Goal: Task Accomplishment & Management: Manage account settings

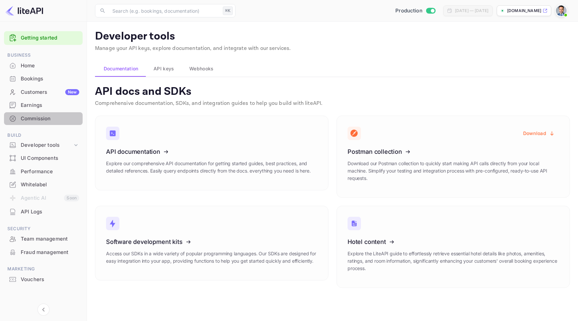
click at [49, 121] on div "Commission" at bounding box center [50, 119] width 59 height 8
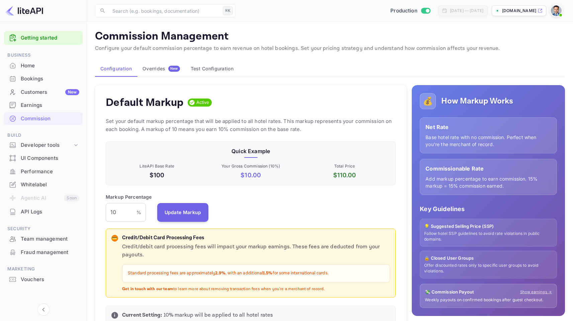
scroll to position [114, 285]
click at [163, 73] on button "Overrides New" at bounding box center [161, 69] width 48 height 16
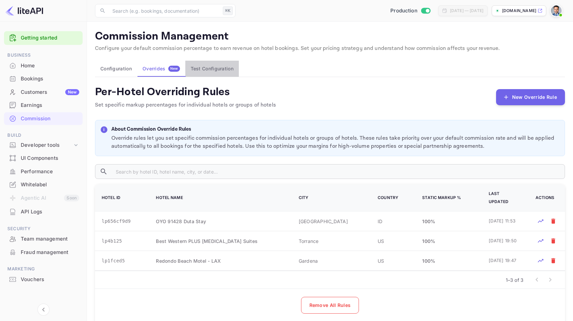
click at [200, 70] on button "Test Configuration" at bounding box center [212, 69] width 54 height 16
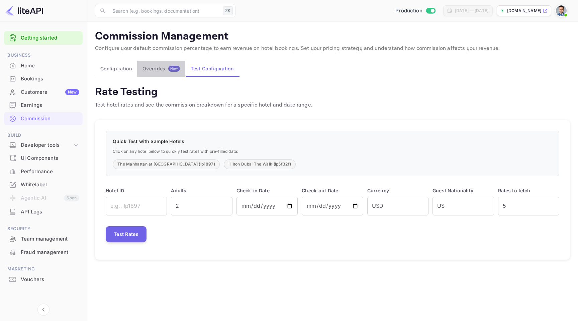
click at [155, 71] on div "Overrides New" at bounding box center [161, 69] width 37 height 6
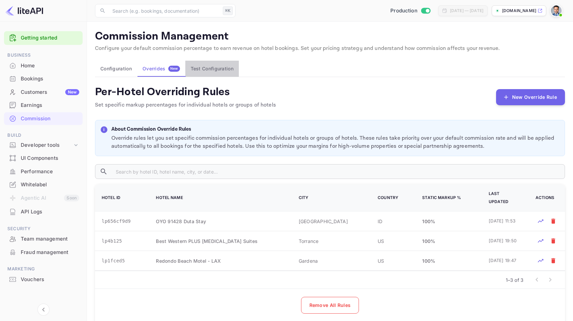
click at [213, 67] on button "Test Configuration" at bounding box center [212, 69] width 54 height 16
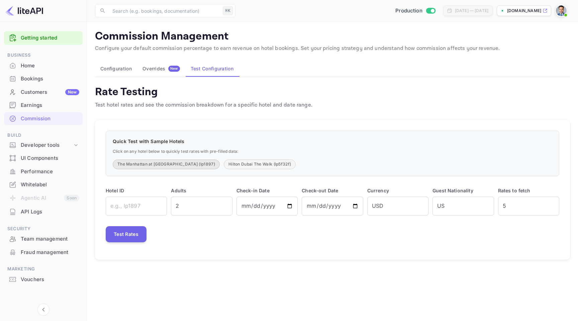
click at [151, 161] on button "The Manhattan at [GEOGRAPHIC_DATA] (lp1897)" at bounding box center [166, 164] width 107 height 10
type input "lp1897"
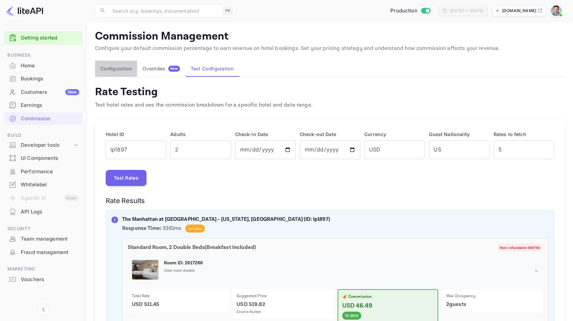
click at [117, 70] on button "Configuration" at bounding box center [116, 69] width 42 height 16
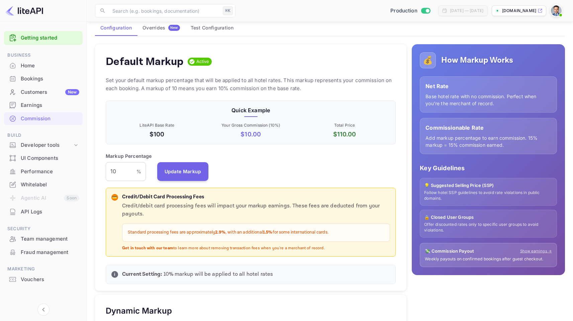
scroll to position [43, 0]
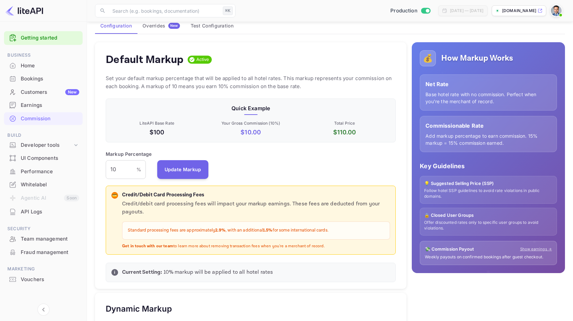
click at [196, 60] on span "Active" at bounding box center [203, 59] width 18 height 7
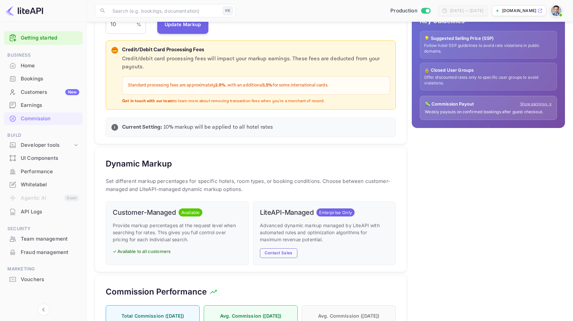
scroll to position [229, 0]
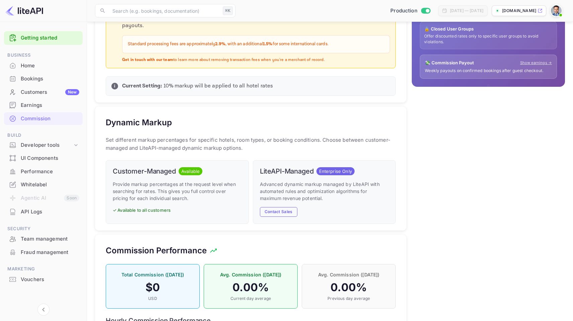
click at [153, 211] on p "✓ Available to all customers" at bounding box center [177, 210] width 129 height 7
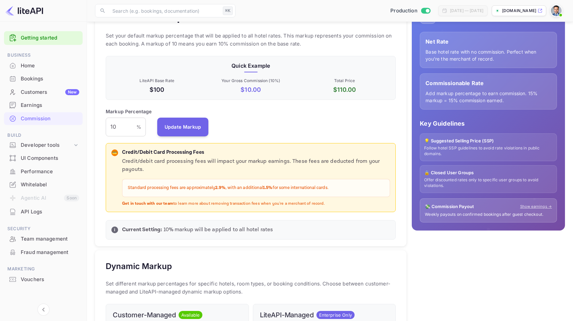
scroll to position [58, 0]
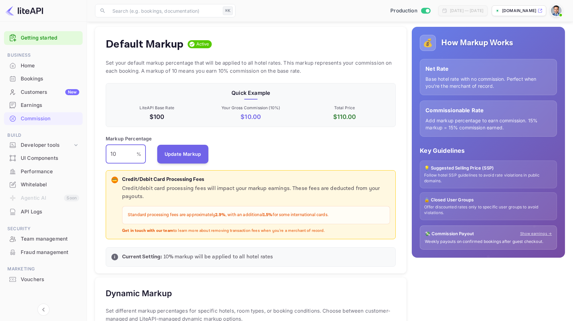
click at [118, 153] on input "10" at bounding box center [121, 154] width 31 height 19
type input "11"
click at [184, 161] on button "Update Markup" at bounding box center [183, 153] width 52 height 19
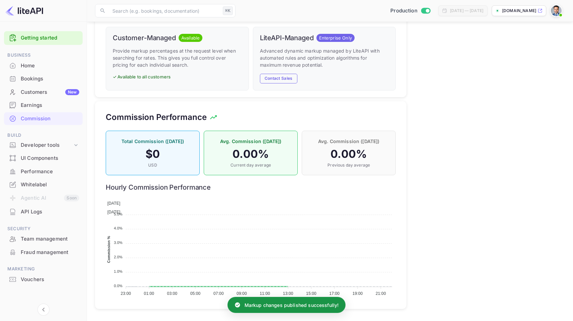
scroll to position [0, 0]
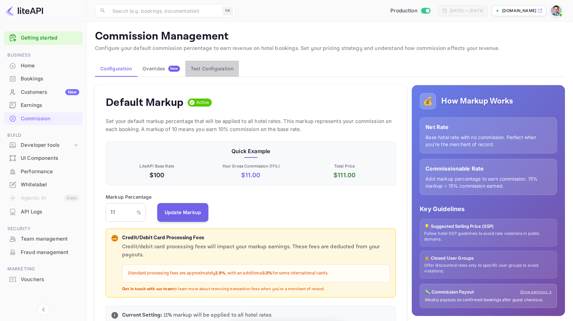
click at [206, 72] on button "Test Configuration" at bounding box center [212, 69] width 54 height 16
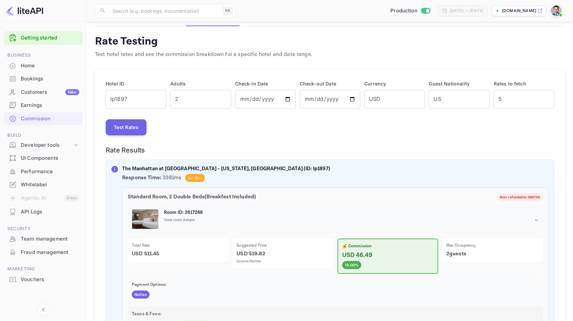
scroll to position [131, 0]
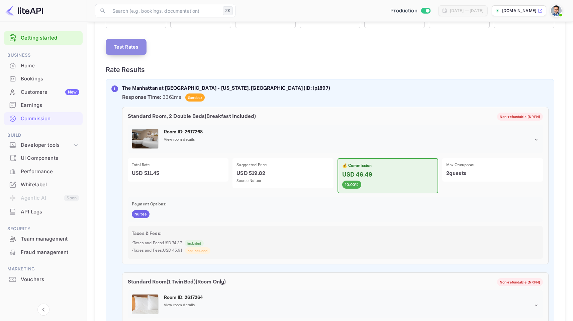
click at [126, 49] on button "Test Rates" at bounding box center [126, 47] width 41 height 16
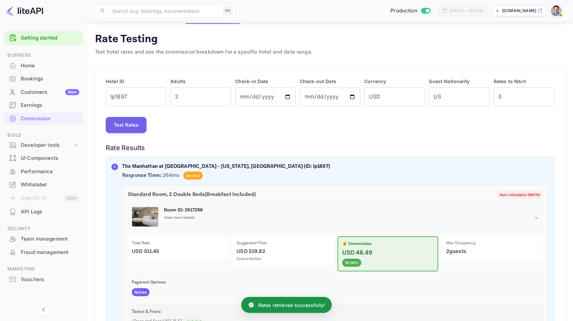
scroll to position [94, 0]
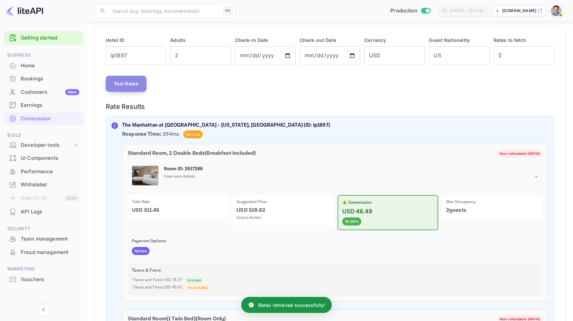
click at [133, 83] on button "Test Rates" at bounding box center [126, 84] width 41 height 16
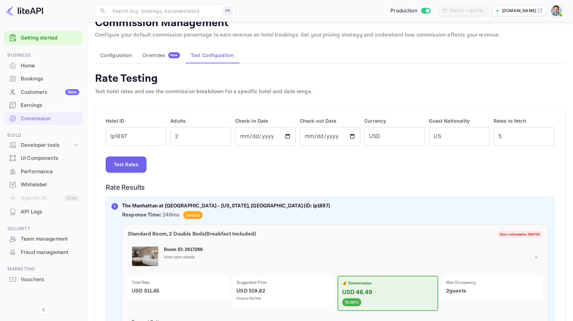
scroll to position [0, 0]
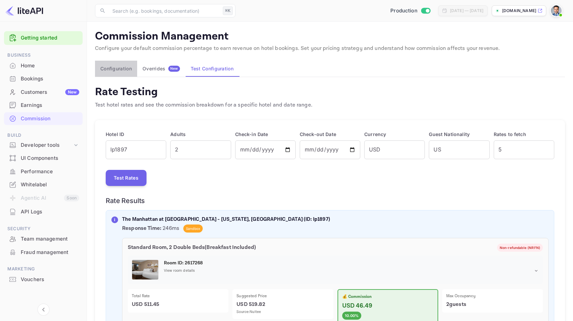
click at [111, 71] on button "Configuration" at bounding box center [116, 69] width 42 height 16
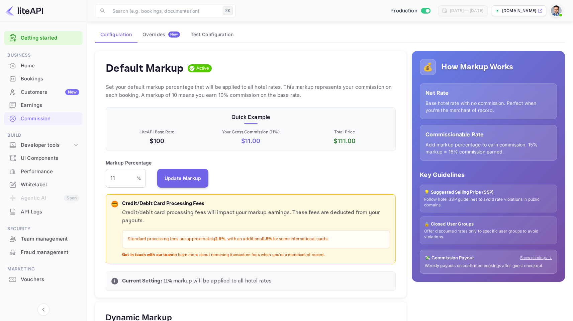
scroll to position [35, 0]
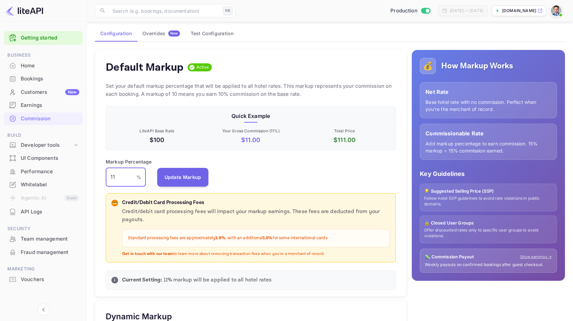
drag, startPoint x: 125, startPoint y: 178, endPoint x: 105, endPoint y: 187, distance: 22.3
click at [105, 187] on div "Default Markup Active Set your default markup percentage that will be applied t…" at bounding box center [251, 173] width 312 height 247
type input "15"
click at [187, 175] on button "Update Markup" at bounding box center [183, 176] width 52 height 19
click at [205, 31] on button "Test Configuration" at bounding box center [212, 33] width 54 height 16
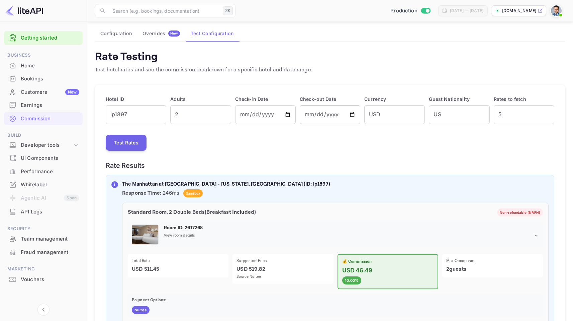
click at [353, 115] on input "[DATE]" at bounding box center [330, 114] width 61 height 19
type input "[DATE]"
click at [131, 141] on button "Test Rates" at bounding box center [126, 143] width 41 height 16
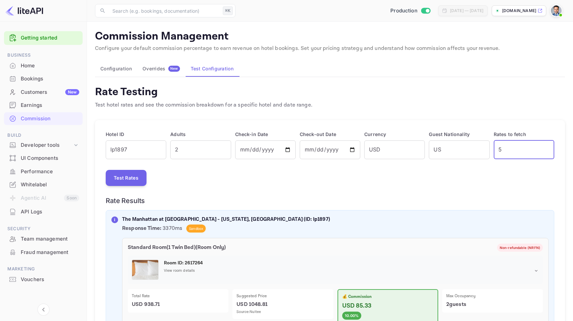
drag, startPoint x: 506, startPoint y: 151, endPoint x: 494, endPoint y: 154, distance: 12.9
click at [494, 154] on input "5" at bounding box center [524, 149] width 61 height 19
type input "1"
click at [131, 176] on button "Test Rates" at bounding box center [126, 178] width 41 height 16
click at [154, 71] on div "Overrides New" at bounding box center [161, 69] width 37 height 6
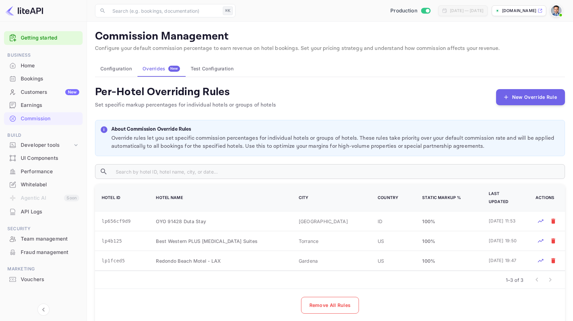
click at [212, 71] on button "Test Configuration" at bounding box center [212, 69] width 54 height 16
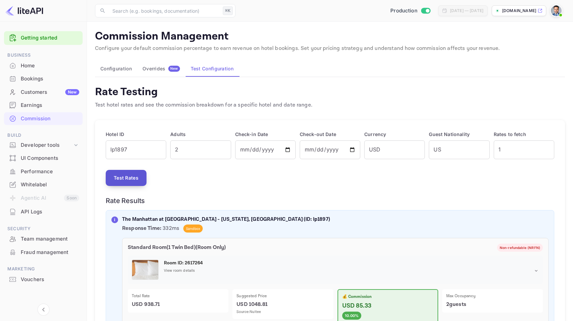
click at [126, 173] on button "Test Rates" at bounding box center [126, 178] width 41 height 16
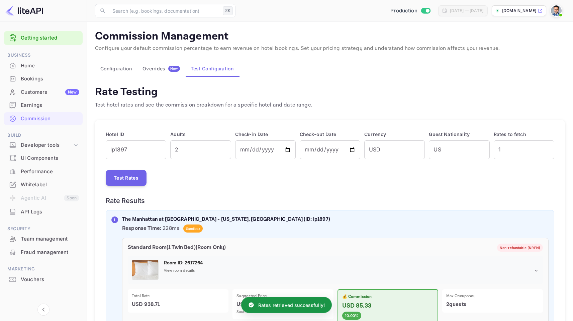
scroll to position [115, 0]
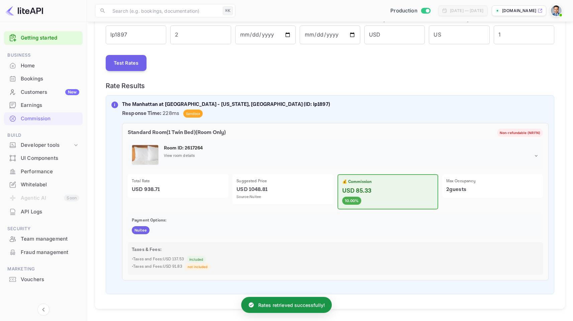
click at [301, 305] on p "Rates retrieved successfully!" at bounding box center [291, 304] width 67 height 7
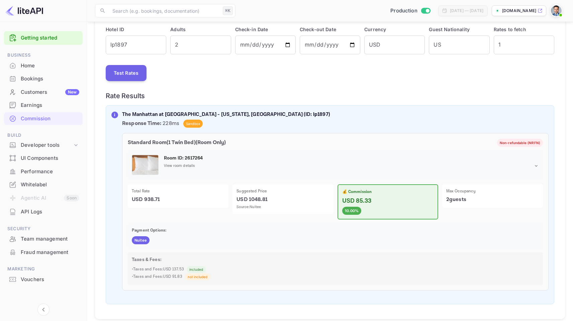
scroll to position [0, 0]
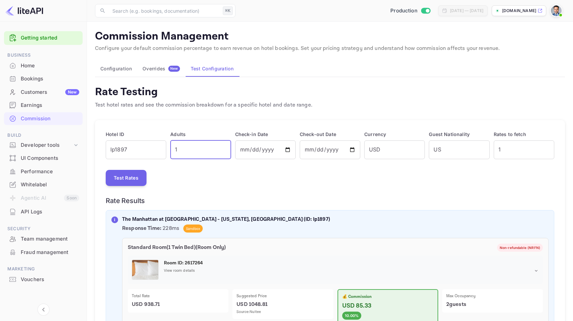
type input "1"
click at [224, 153] on input "1" at bounding box center [200, 149] width 61 height 19
click at [136, 172] on button "Test Rates" at bounding box center [126, 178] width 41 height 16
click at [114, 69] on button "Configuration" at bounding box center [116, 69] width 42 height 16
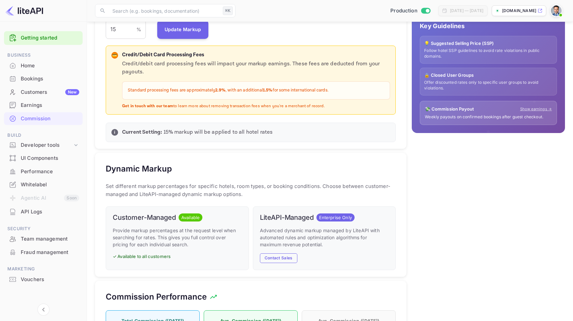
scroll to position [265, 0]
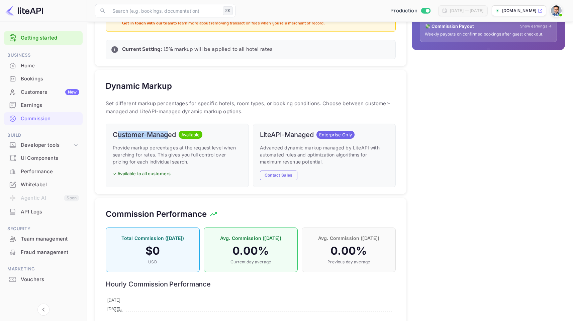
drag, startPoint x: 117, startPoint y: 135, endPoint x: 170, endPoint y: 132, distance: 52.6
click at [169, 132] on h6 "Customer-Managed" at bounding box center [144, 135] width 63 height 8
click at [171, 133] on h6 "Customer-Managed" at bounding box center [144, 135] width 63 height 8
drag, startPoint x: 130, startPoint y: 151, endPoint x: 154, endPoint y: 154, distance: 23.9
click at [147, 151] on p "Provide markup percentages at the request level when searching for rates. This …" at bounding box center [177, 154] width 129 height 21
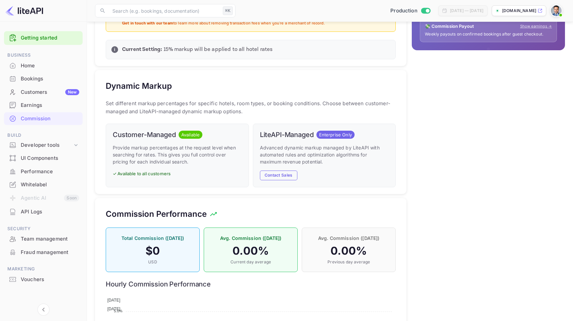
click at [153, 170] on div "Customer-Managed Available Provide markup percentages at the request level when…" at bounding box center [177, 156] width 143 height 64
click at [150, 175] on p "✓ Available to all customers" at bounding box center [177, 173] width 129 height 7
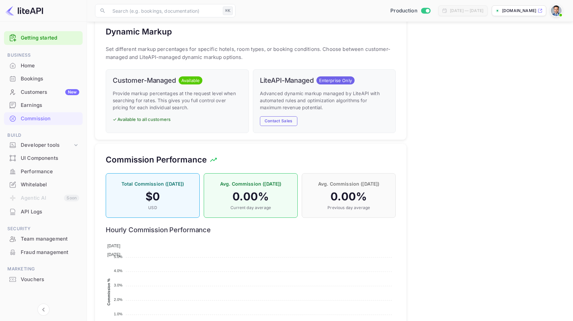
scroll to position [304, 0]
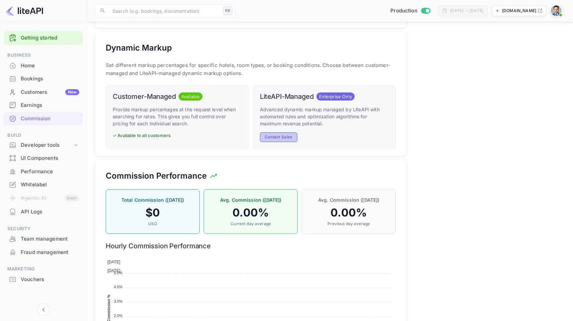
click at [274, 137] on button "Contact Sales" at bounding box center [278, 137] width 37 height 10
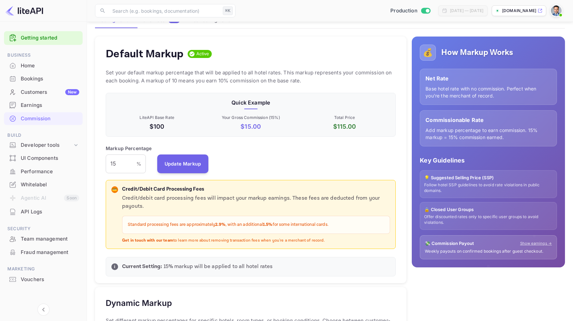
scroll to position [53, 0]
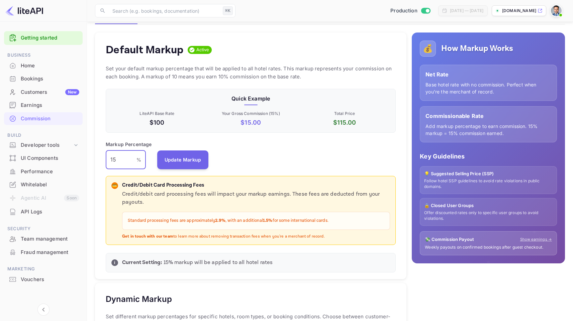
click at [122, 162] on input "15" at bounding box center [121, 159] width 31 height 19
click at [194, 161] on button "Update Markup" at bounding box center [183, 159] width 52 height 19
click at [120, 162] on input "21" at bounding box center [121, 159] width 31 height 19
type input "22"
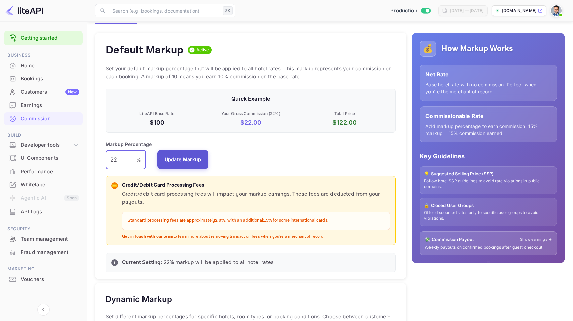
click at [193, 163] on button "Update Markup" at bounding box center [183, 159] width 52 height 19
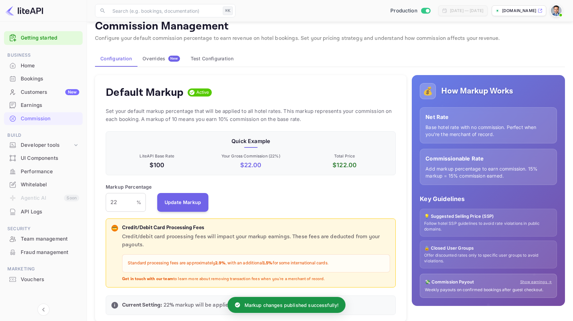
scroll to position [11, 0]
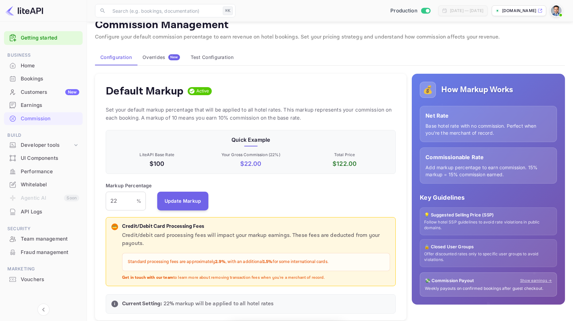
click at [210, 55] on button "Test Configuration" at bounding box center [212, 57] width 54 height 16
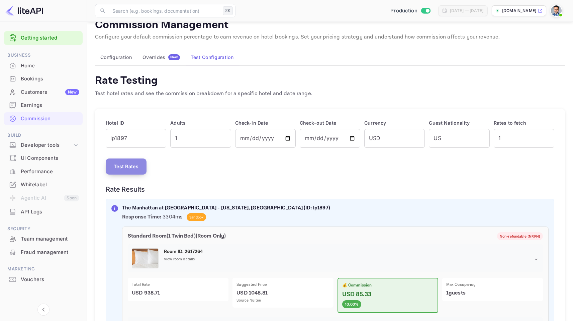
click at [133, 167] on button "Test Rates" at bounding box center [126, 166] width 41 height 16
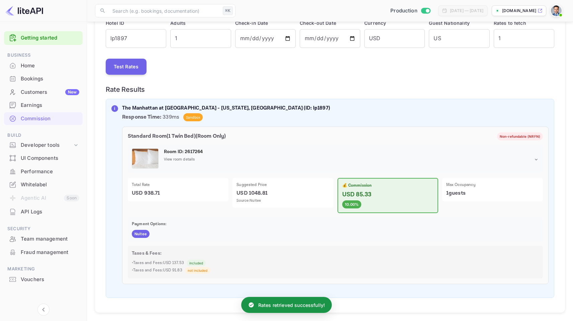
scroll to position [115, 0]
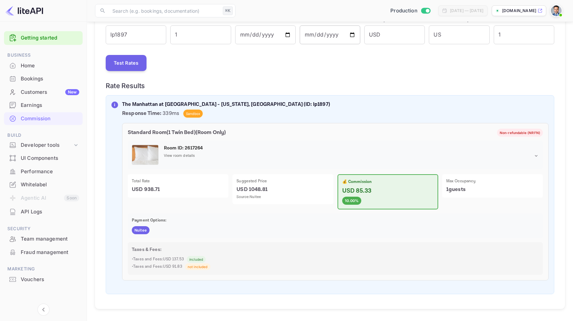
click at [307, 34] on input "[DATE]" at bounding box center [330, 34] width 61 height 19
type input "[DATE]"
click at [127, 60] on button "Test Rates" at bounding box center [126, 63] width 41 height 16
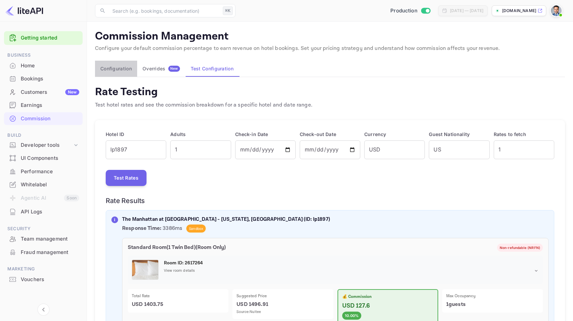
click at [128, 72] on button "Configuration" at bounding box center [116, 69] width 42 height 16
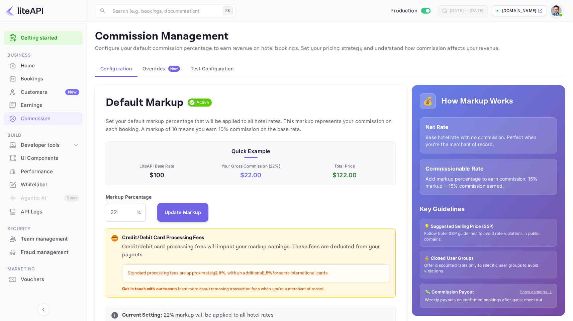
scroll to position [114, 285]
drag, startPoint x: 123, startPoint y: 214, endPoint x: 99, endPoint y: 219, distance: 23.6
click at [99, 219] on div "Default Markup Active Set your default markup percentage that will be applied t…" at bounding box center [251, 208] width 312 height 247
type input "2"
click at [177, 211] on button "Update Markup" at bounding box center [183, 212] width 52 height 19
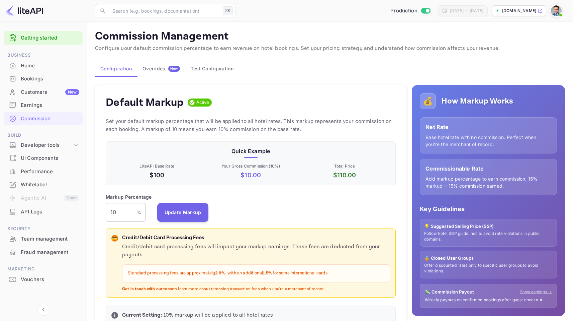
click at [115, 215] on input "10" at bounding box center [121, 212] width 31 height 19
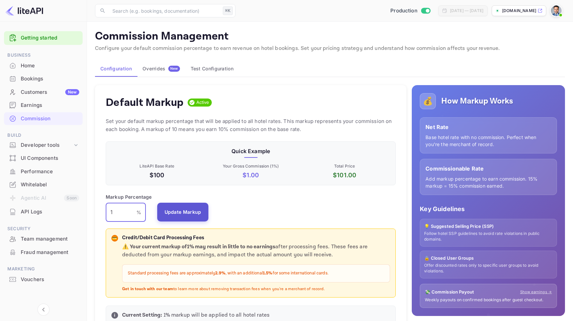
type input "1"
click at [177, 210] on button "Update Markup" at bounding box center [183, 212] width 52 height 19
click at [167, 69] on div "Overrides New" at bounding box center [161, 69] width 37 height 6
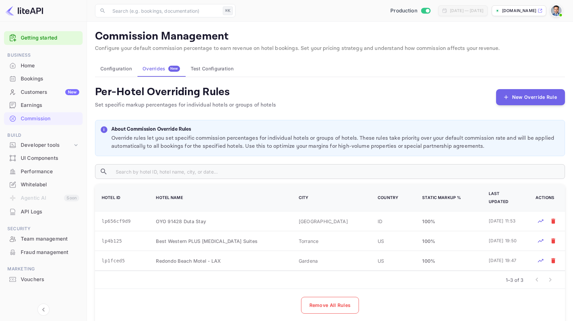
click at [125, 69] on button "Configuration" at bounding box center [116, 69] width 42 height 16
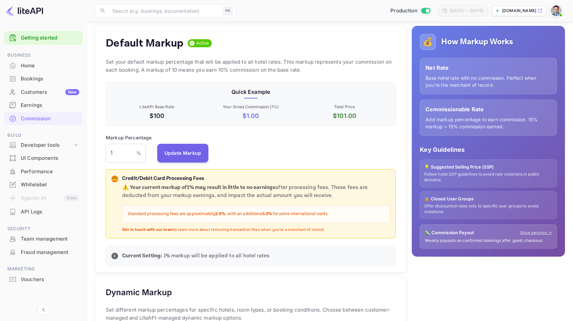
scroll to position [57, 0]
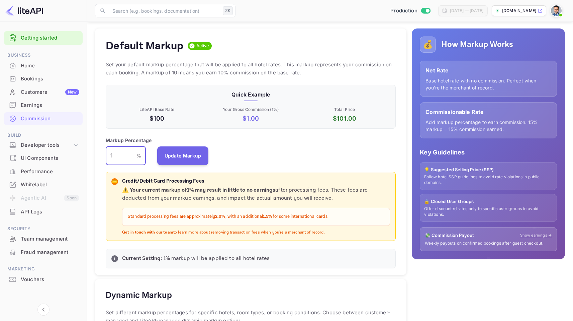
click at [120, 155] on input "1" at bounding box center [121, 155] width 31 height 19
type input "2"
click at [174, 153] on button "Update Markup" at bounding box center [183, 155] width 52 height 19
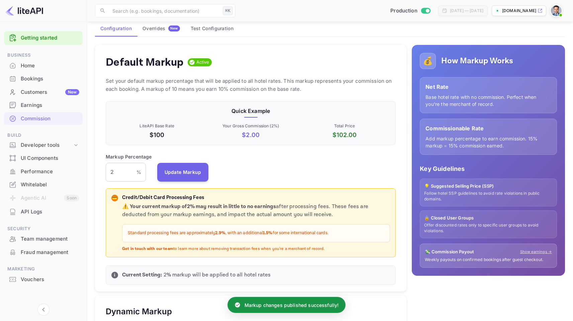
scroll to position [18, 0]
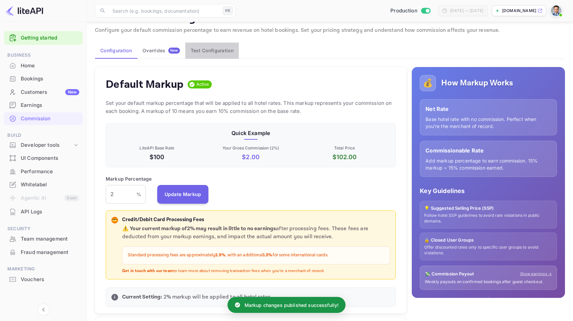
click at [203, 50] on button "Test Configuration" at bounding box center [212, 51] width 54 height 16
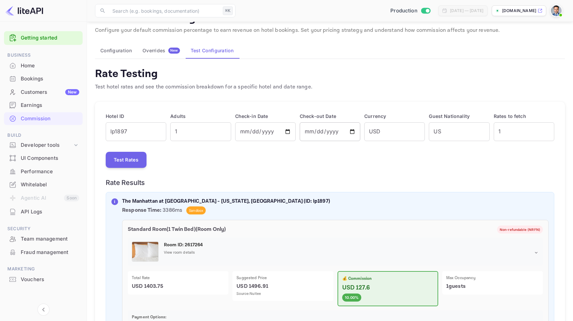
click at [323, 131] on input "[DATE]" at bounding box center [330, 131] width 61 height 19
click at [353, 131] on input "[DATE]" at bounding box center [330, 131] width 61 height 19
type input "[DATE]"
click at [124, 158] on button "Test Rates" at bounding box center [126, 160] width 41 height 16
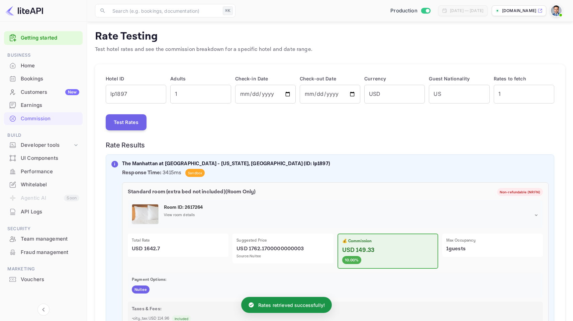
scroll to position [56, 0]
drag, startPoint x: 352, startPoint y: 257, endPoint x: 363, endPoint y: 257, distance: 10.4
click at [363, 257] on div "💰 Commission USD 149.33 10.00%" at bounding box center [388, 250] width 101 height 35
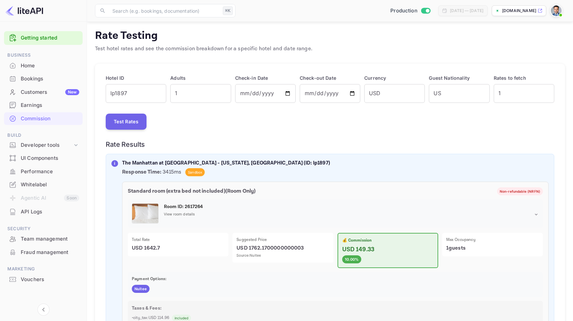
click at [198, 122] on div "Test Rates" at bounding box center [330, 121] width 449 height 16
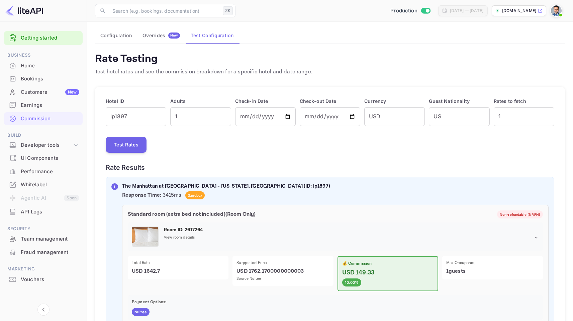
scroll to position [0, 0]
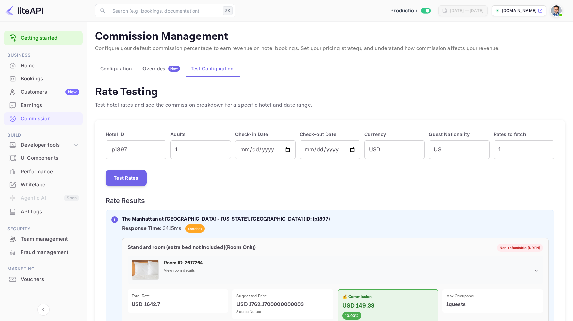
click at [121, 67] on button "Configuration" at bounding box center [116, 69] width 42 height 16
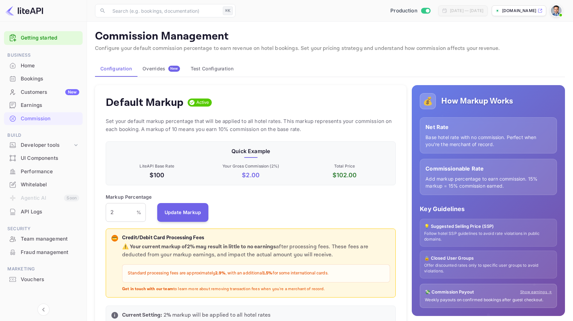
scroll to position [114, 285]
click at [122, 210] on input "2" at bounding box center [121, 212] width 31 height 19
click at [119, 214] on input "2" at bounding box center [121, 212] width 31 height 19
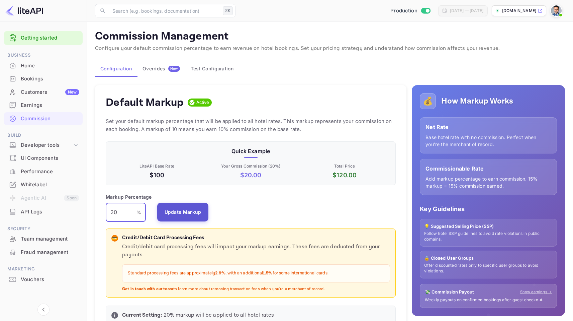
type input "20"
click at [193, 206] on button "Update Markup" at bounding box center [183, 212] width 52 height 19
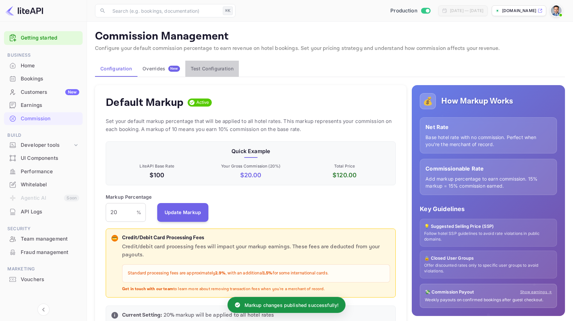
click at [203, 69] on button "Test Configuration" at bounding box center [212, 69] width 54 height 16
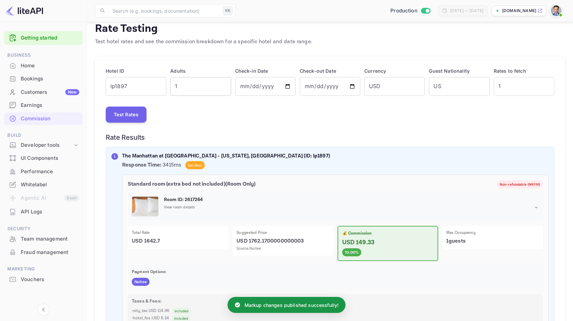
scroll to position [64, 0]
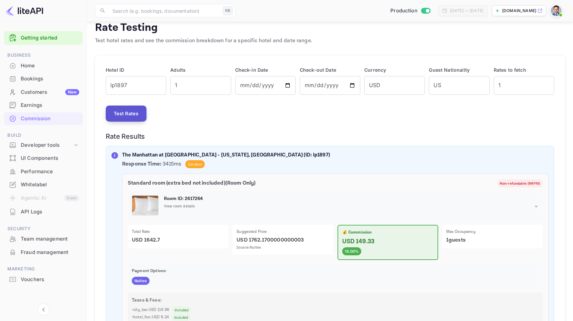
click at [127, 113] on button "Test Rates" at bounding box center [126, 113] width 41 height 16
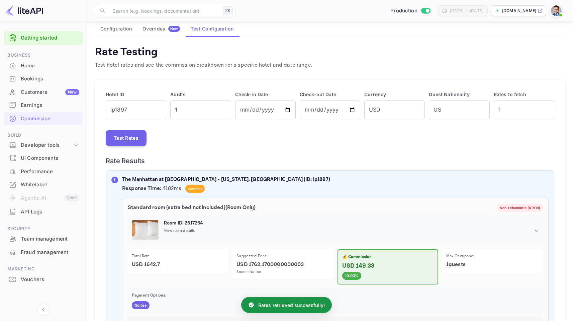
scroll to position [85, 0]
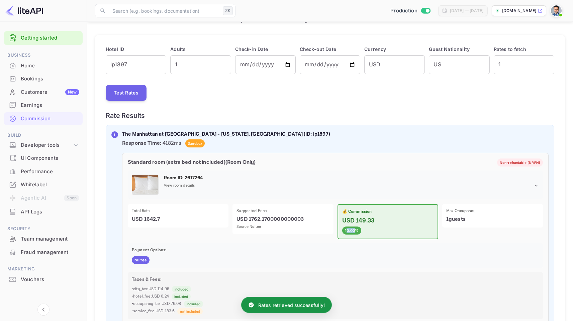
drag, startPoint x: 346, startPoint y: 231, endPoint x: 355, endPoint y: 228, distance: 9.8
click at [355, 228] on span "10.00%" at bounding box center [351, 231] width 19 height 6
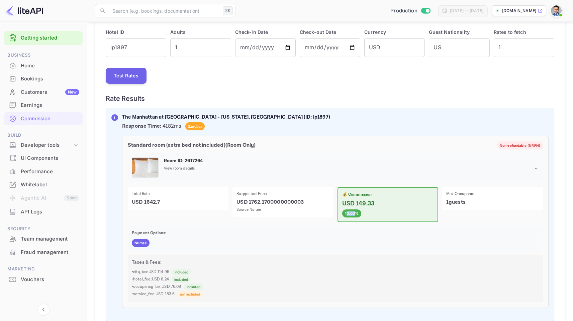
scroll to position [123, 0]
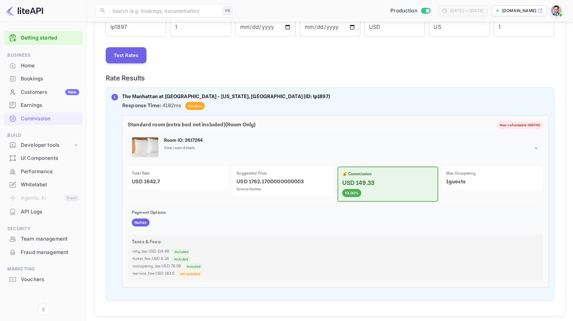
click at [336, 218] on div "Payment Options: Nuitee" at bounding box center [335, 218] width 415 height 25
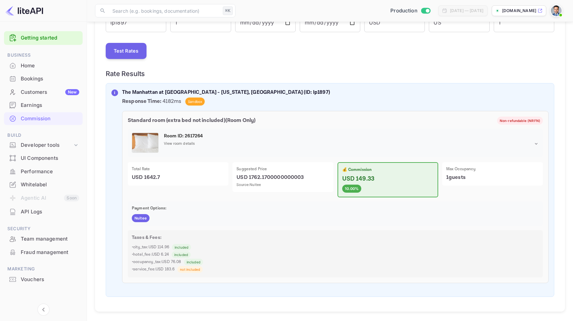
scroll to position [130, 0]
